Goal: Task Accomplishment & Management: Manage account settings

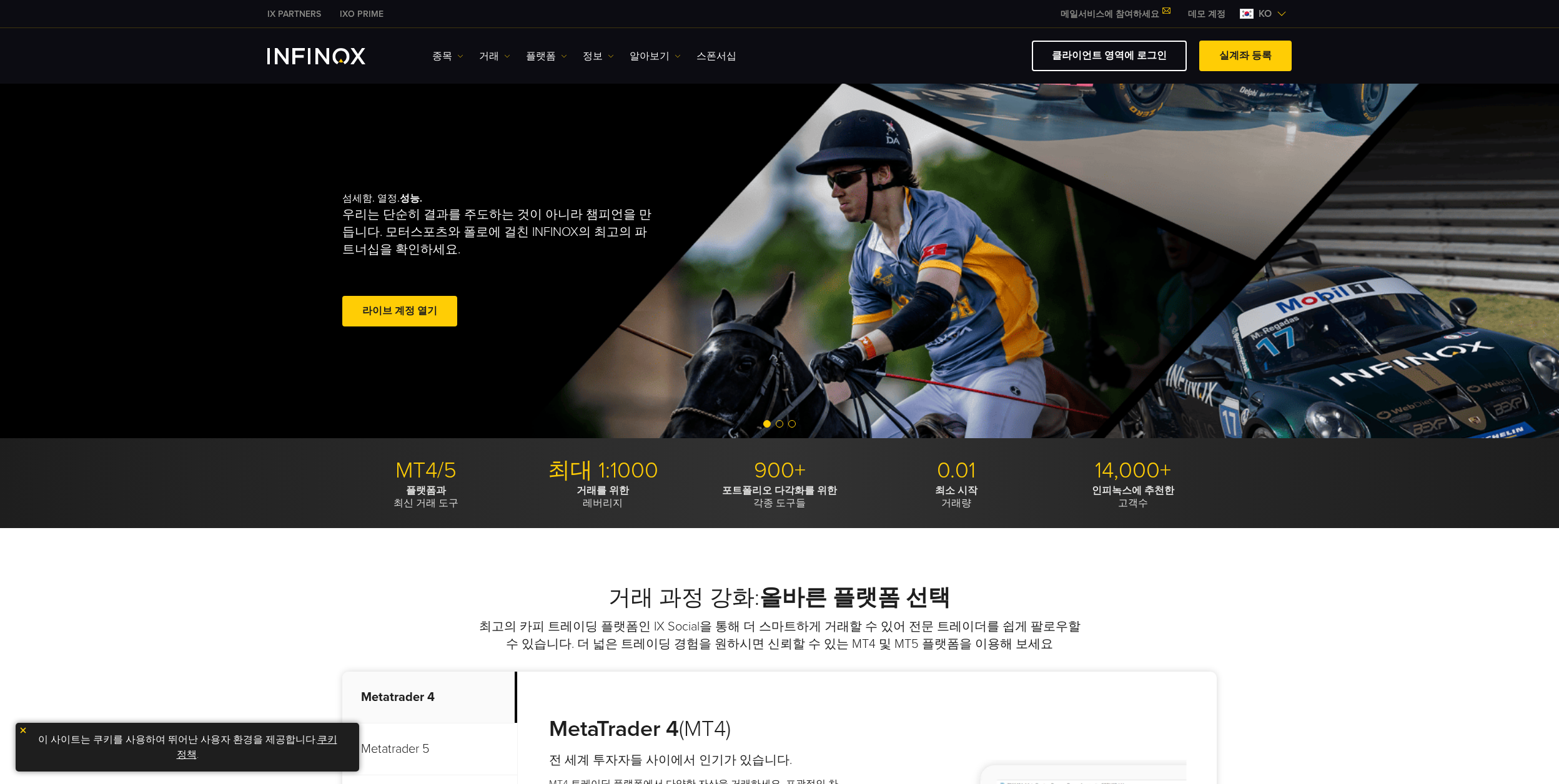
click at [400, 312] on span at bounding box center [400, 312] width 0 height 0
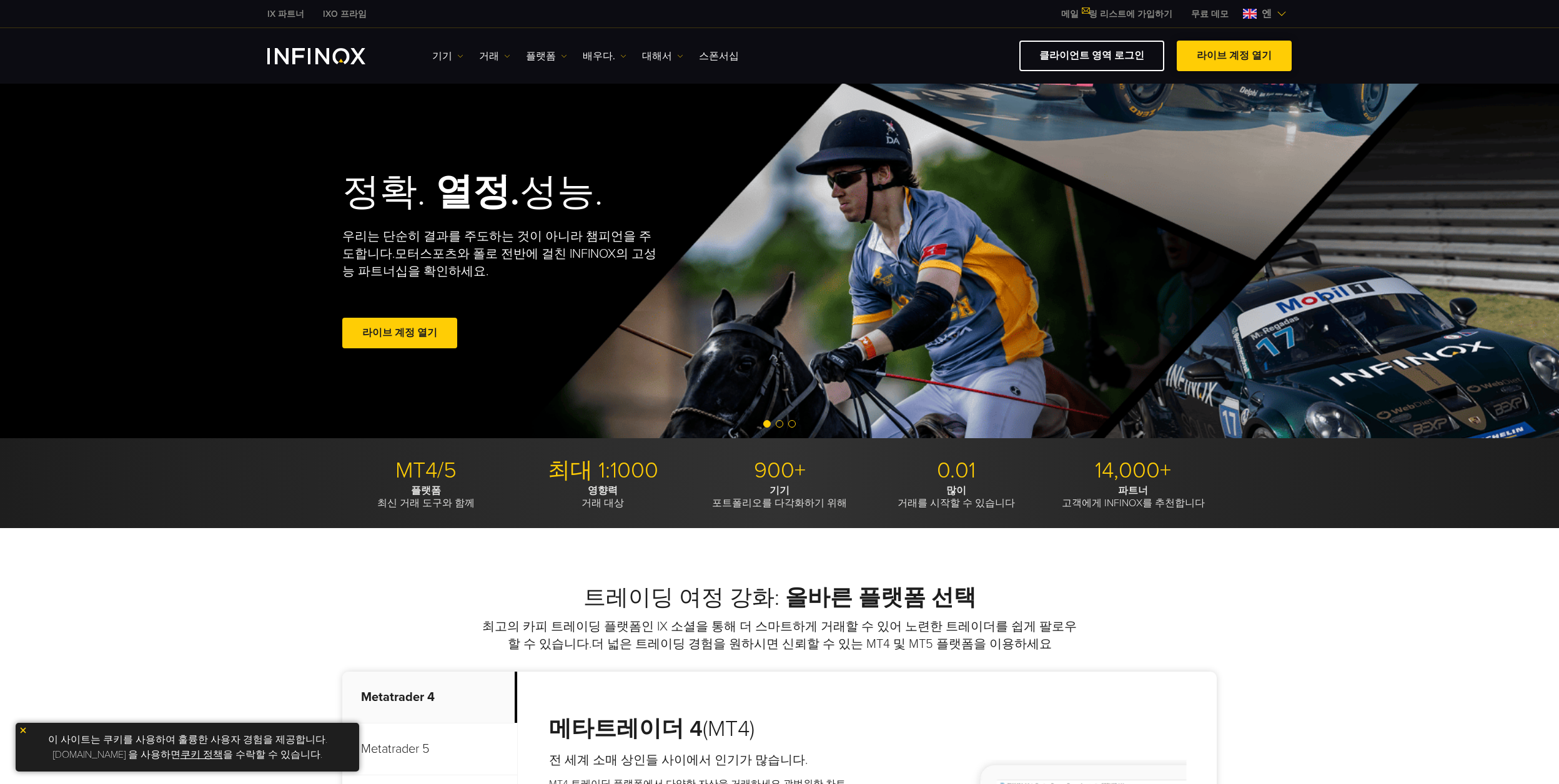
click at [1261, 60] on font "라이브 계정 열기" at bounding box center [1234, 56] width 75 height 13
click at [1091, 61] on font "클라이언트 영역 로그인" at bounding box center [1091, 56] width 105 height 13
